Goal: Information Seeking & Learning: Find specific fact

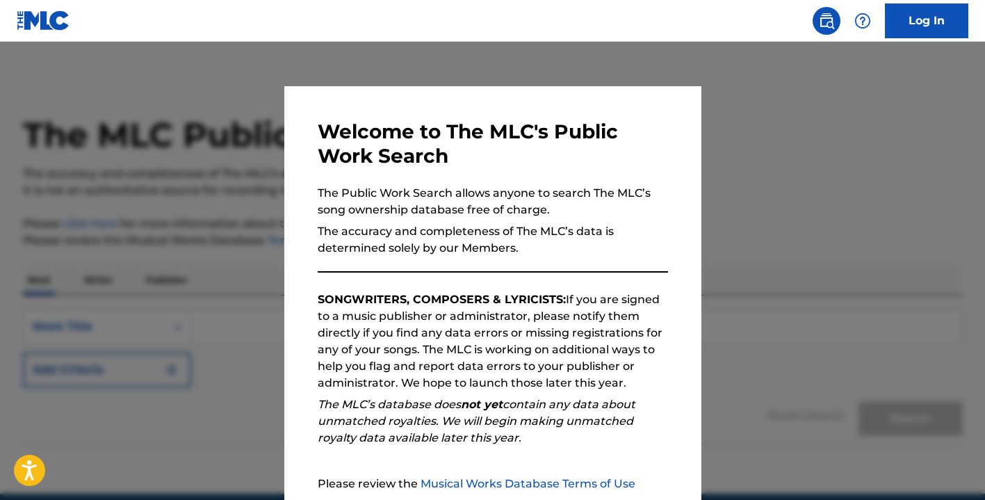
scroll to position [136, 0]
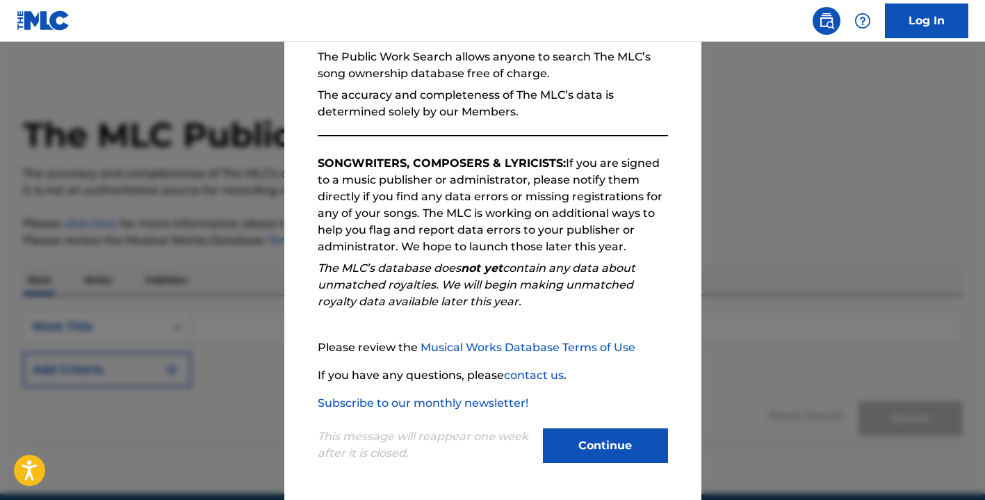
click at [619, 442] on button "Continue" at bounding box center [605, 445] width 125 height 35
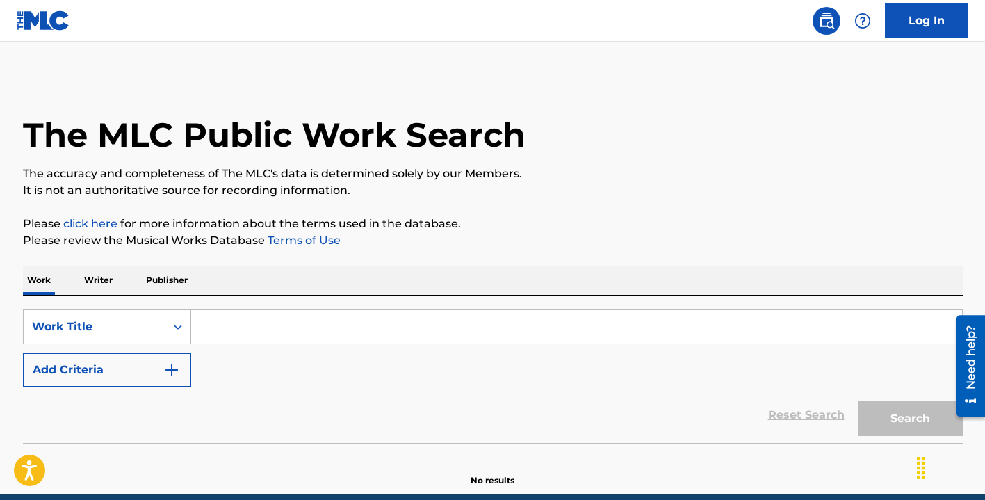
click at [101, 286] on p "Writer" at bounding box center [98, 280] width 37 height 29
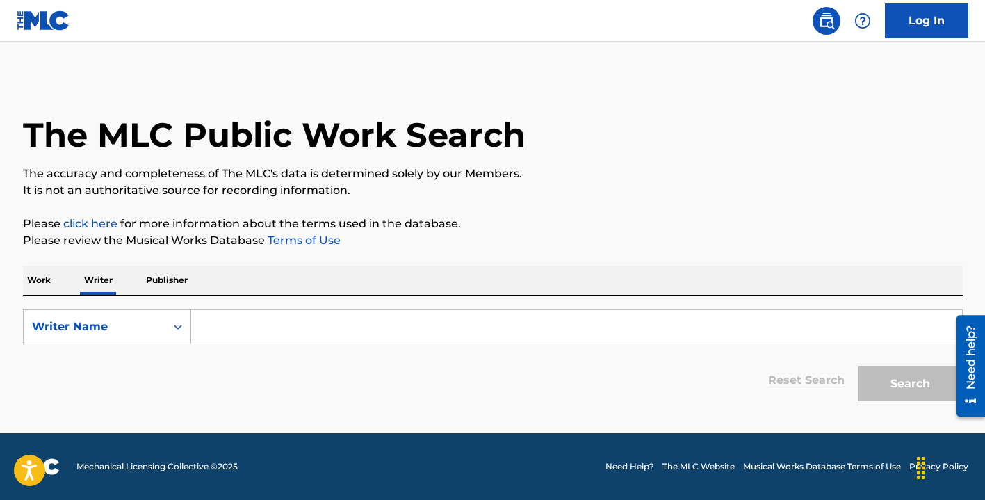
click at [260, 324] on input "Search Form" at bounding box center [576, 326] width 771 height 33
type input "e"
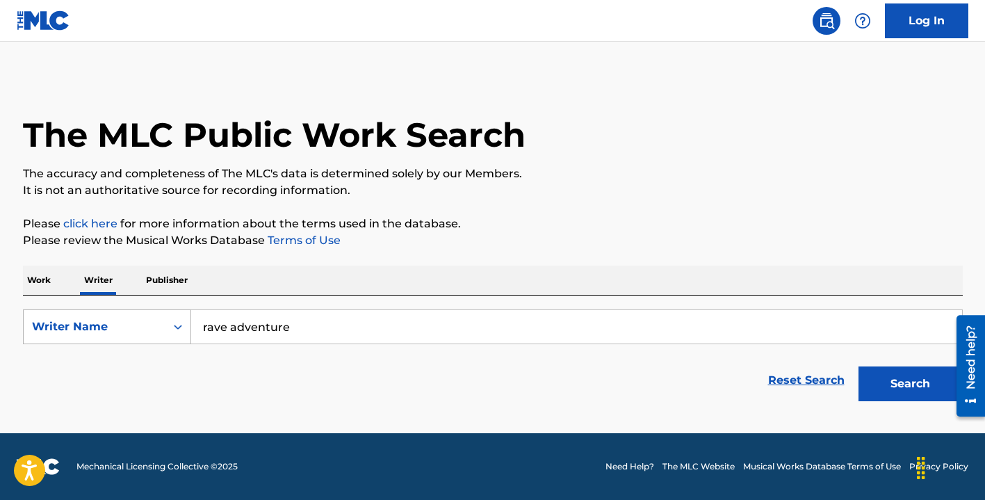
type input "rave adventure"
click at [109, 322] on div "Writer Name" at bounding box center [94, 326] width 125 height 17
click at [314, 326] on input "rave adventure" at bounding box center [576, 326] width 771 height 33
click at [220, 331] on input "rave adventure" at bounding box center [576, 326] width 771 height 33
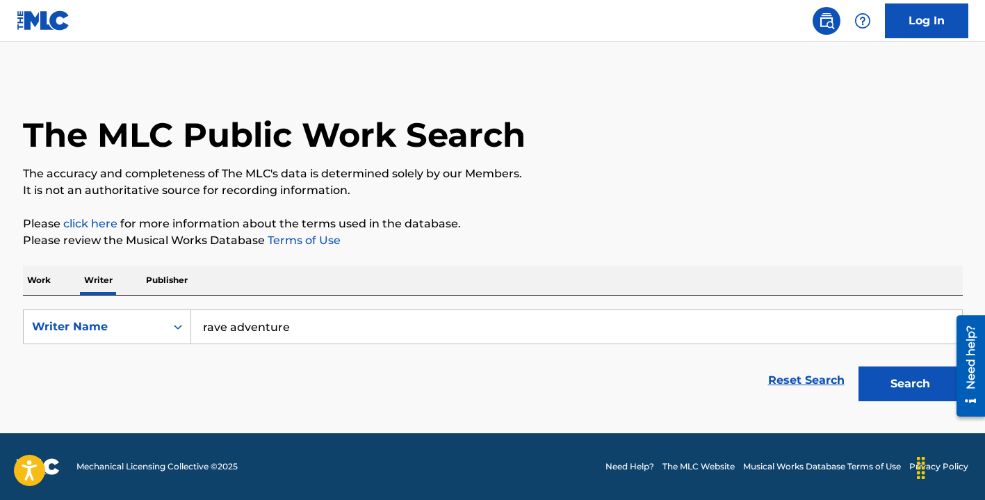
click at [220, 331] on input "rave adventure" at bounding box center [576, 326] width 771 height 33
click at [220, 332] on input "rave adventure" at bounding box center [576, 326] width 771 height 33
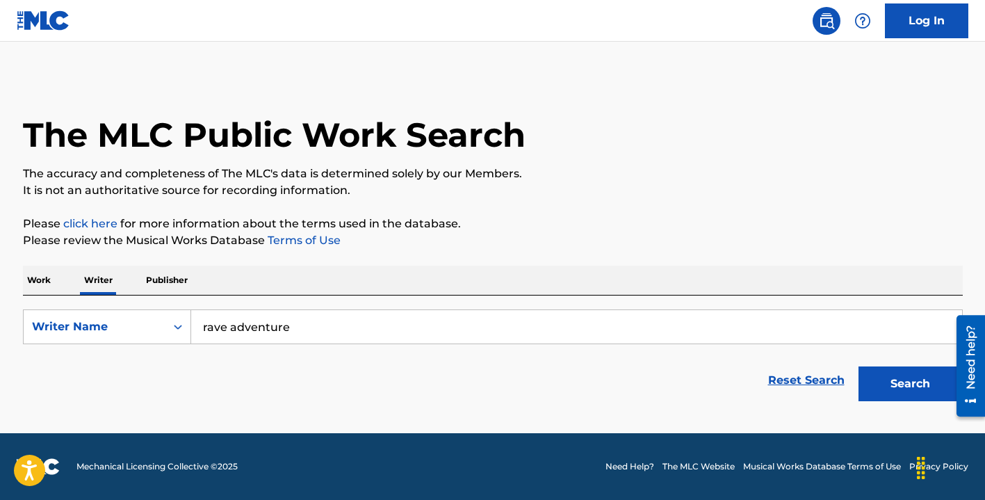
click at [220, 332] on input "rave adventure" at bounding box center [576, 326] width 771 height 33
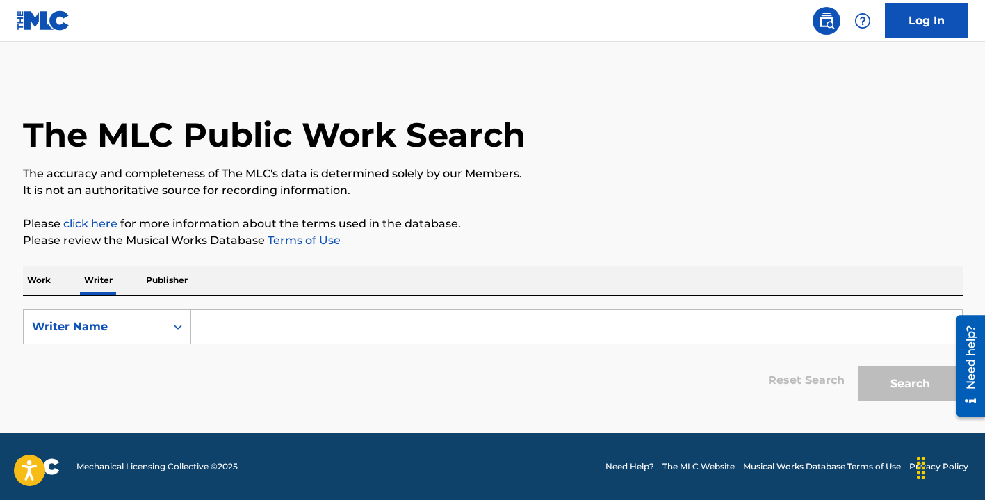
click at [39, 277] on p "Work" at bounding box center [39, 280] width 32 height 29
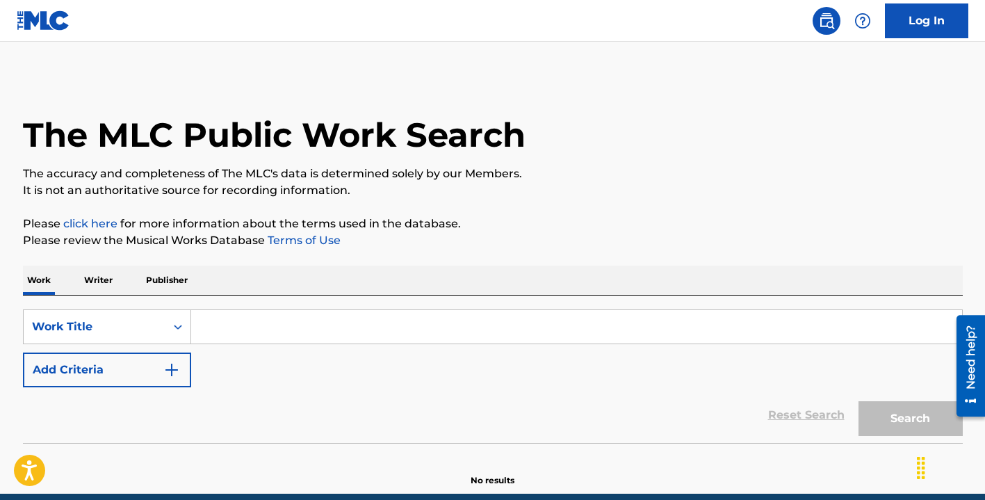
click at [232, 318] on input "Search Form" at bounding box center [576, 326] width 771 height 33
paste input "rave adventure"
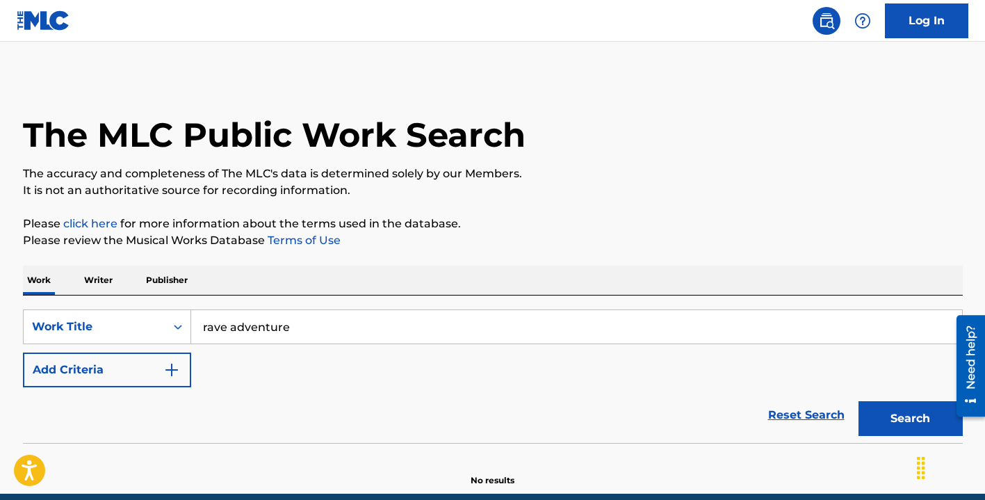
type input "rave adventure"
click at [133, 371] on button "Add Criteria" at bounding box center [107, 369] width 168 height 35
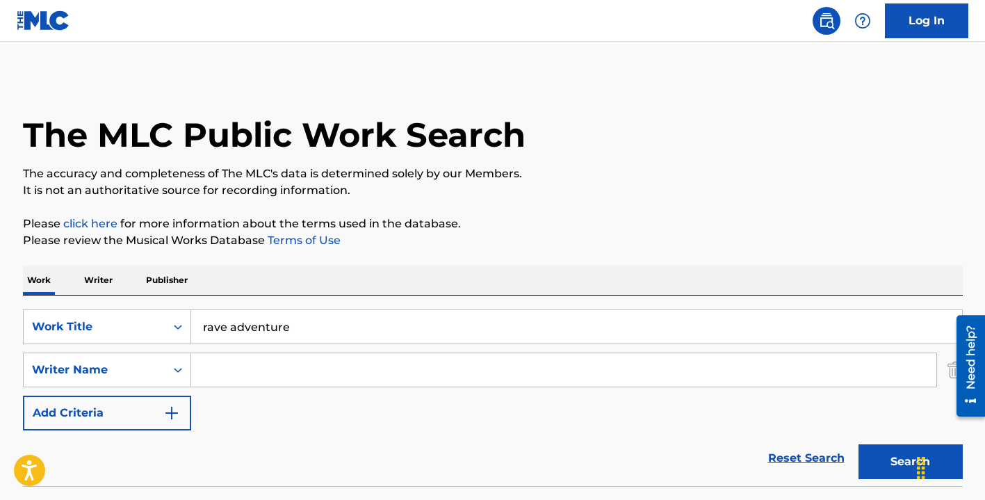
click at [295, 369] on input "Search Form" at bounding box center [563, 369] width 745 height 33
type input "[PERSON_NAME]"
click at [859, 444] on button "Search" at bounding box center [911, 461] width 104 height 35
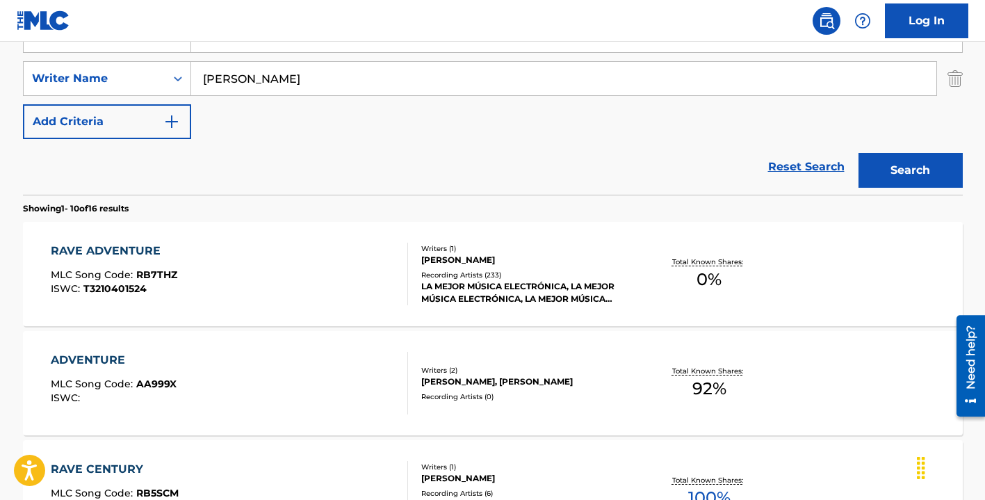
scroll to position [379, 0]
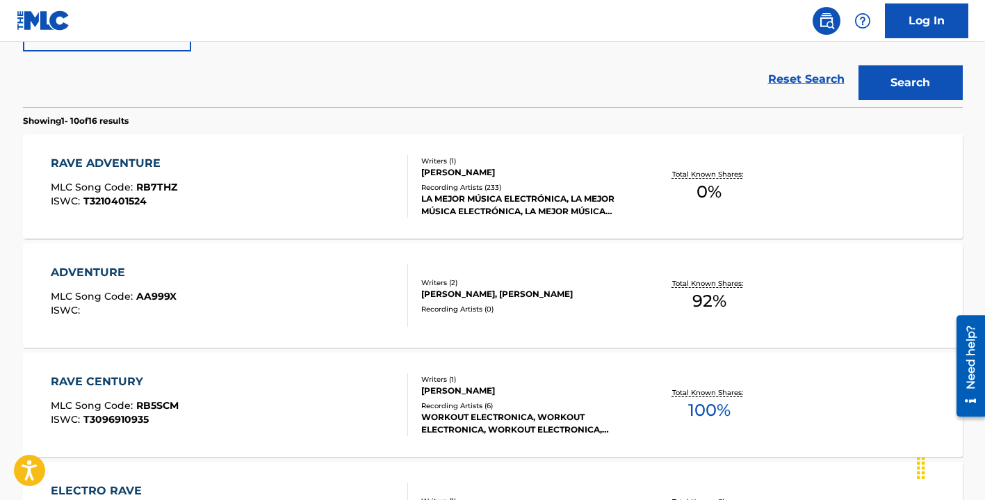
click at [521, 188] on div "Recording Artists ( 233 )" at bounding box center [526, 187] width 210 height 10
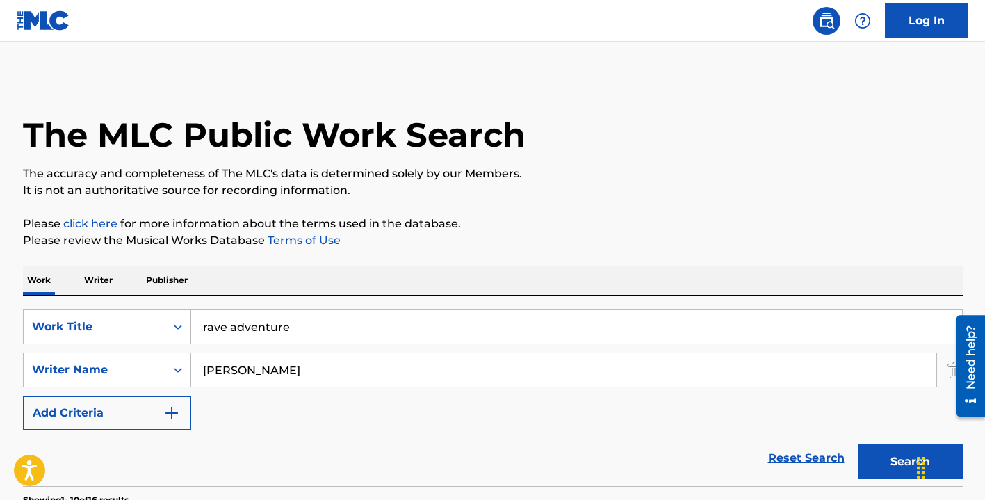
click at [423, 332] on input "rave adventure" at bounding box center [576, 326] width 771 height 33
type input "luminescente"
click at [859, 444] on button "Search" at bounding box center [911, 461] width 104 height 35
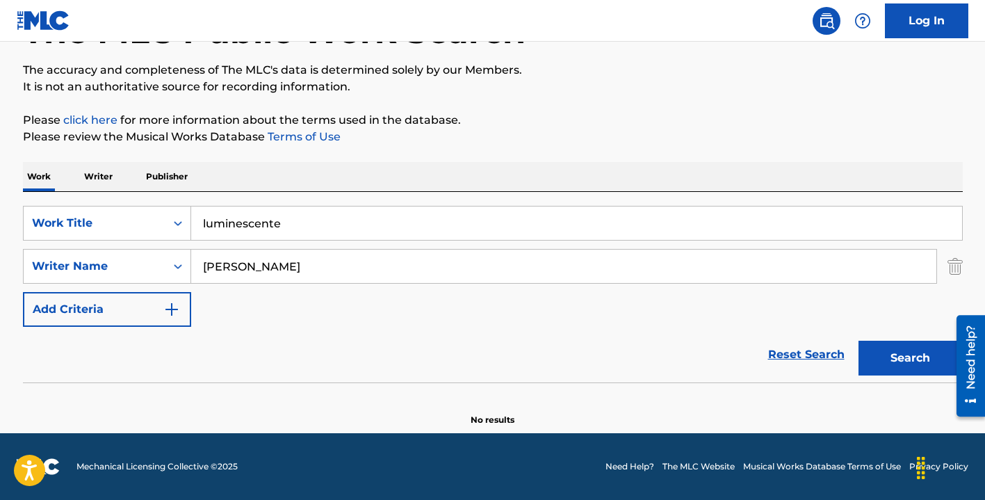
scroll to position [104, 0]
